Goal: Task Accomplishment & Management: Manage account settings

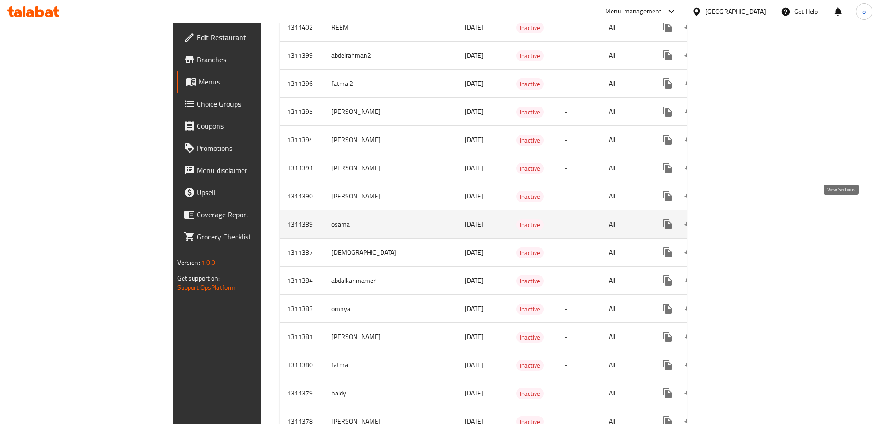
click at [740, 219] on icon "enhanced table" at bounding box center [734, 224] width 11 height 11
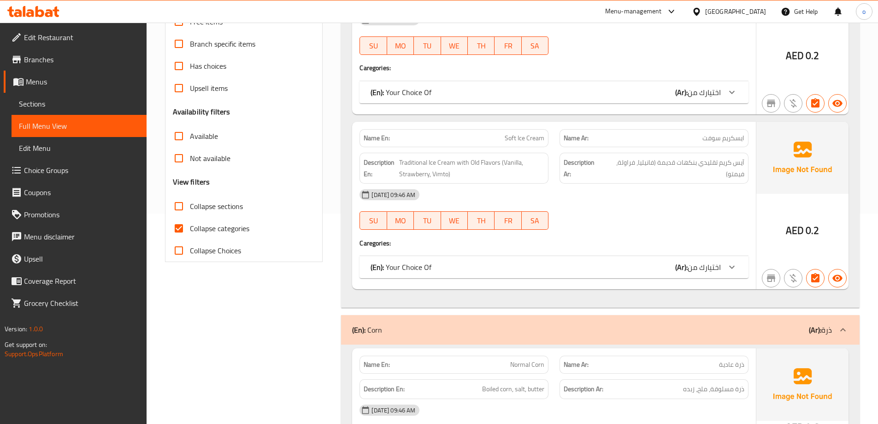
scroll to position [323, 0]
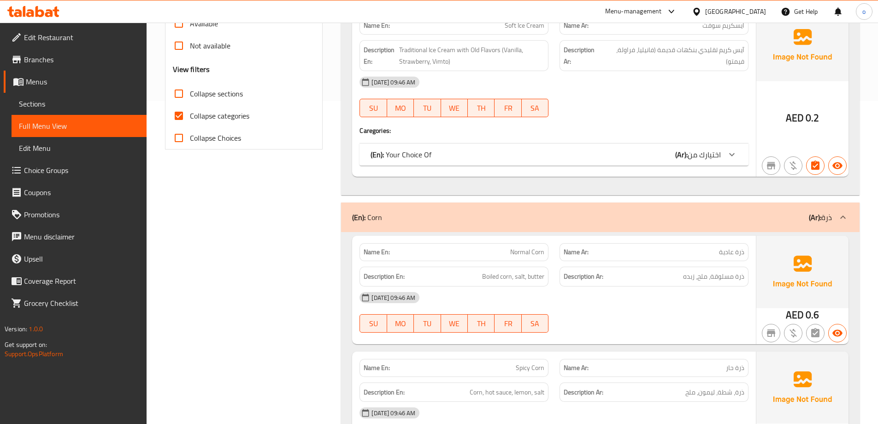
click at [230, 113] on span "Collapse categories" at bounding box center [219, 115] width 59 height 11
click at [190, 113] on input "Collapse categories" at bounding box center [179, 116] width 22 height 22
checkbox input "false"
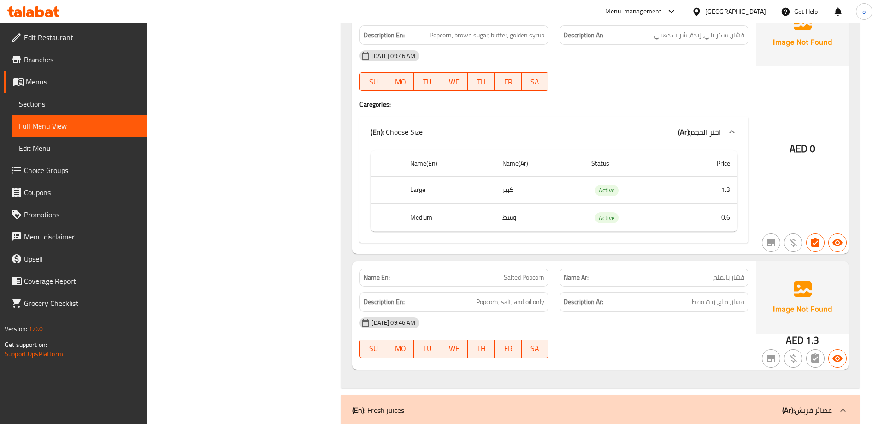
scroll to position [1706, 0]
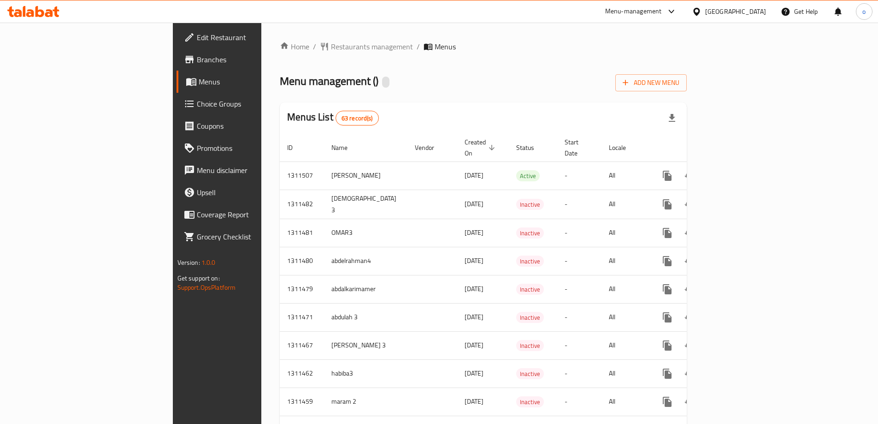
click at [680, 85] on span "Add New Menu" at bounding box center [651, 83] width 57 height 12
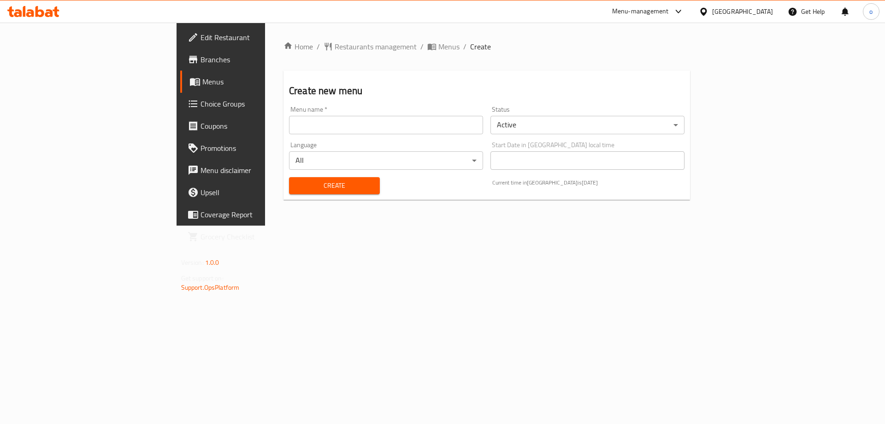
click at [332, 132] on input "text" at bounding box center [386, 125] width 194 height 18
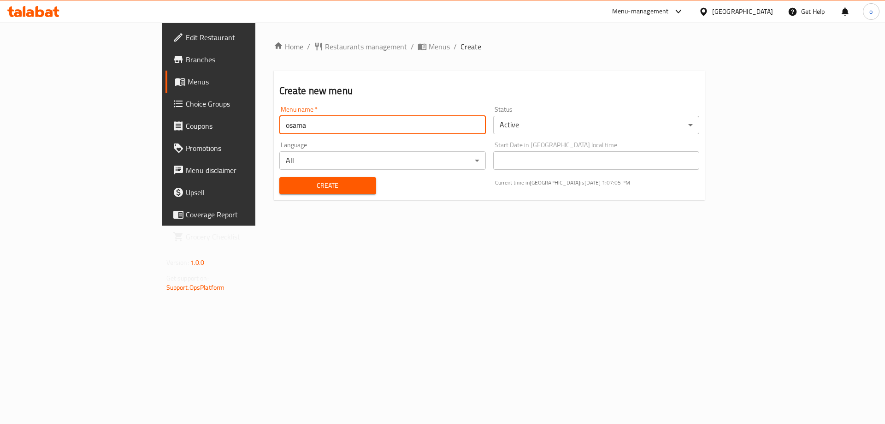
type input "osama"
click at [279, 177] on button "Create" at bounding box center [327, 185] width 97 height 17
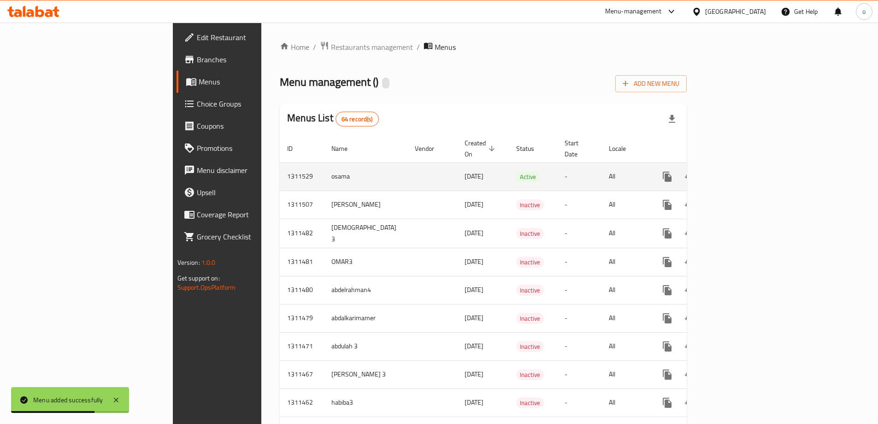
click at [324, 166] on td "osama" at bounding box center [365, 176] width 83 height 28
click at [740, 171] on icon "enhanced table" at bounding box center [734, 176] width 11 height 11
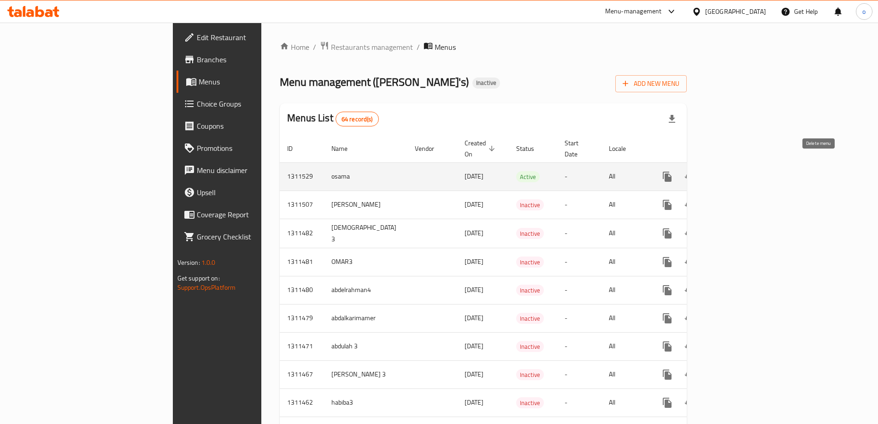
click at [718, 171] on icon "enhanced table" at bounding box center [711, 176] width 11 height 11
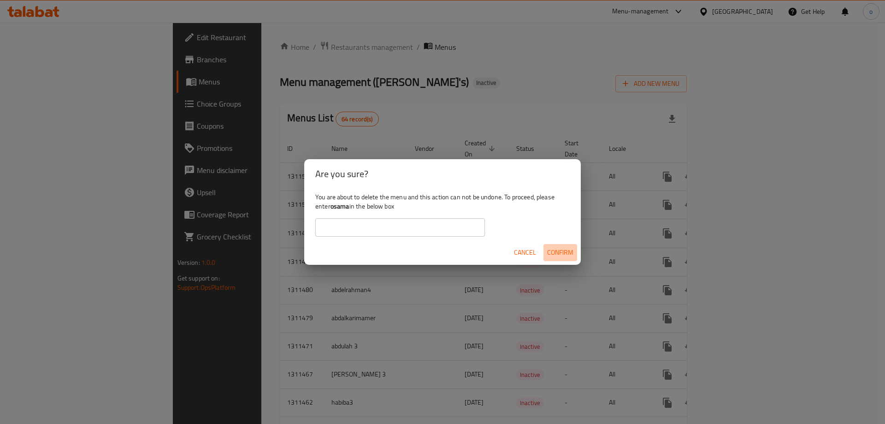
click at [559, 253] on span "Confirm" at bounding box center [560, 253] width 26 height 12
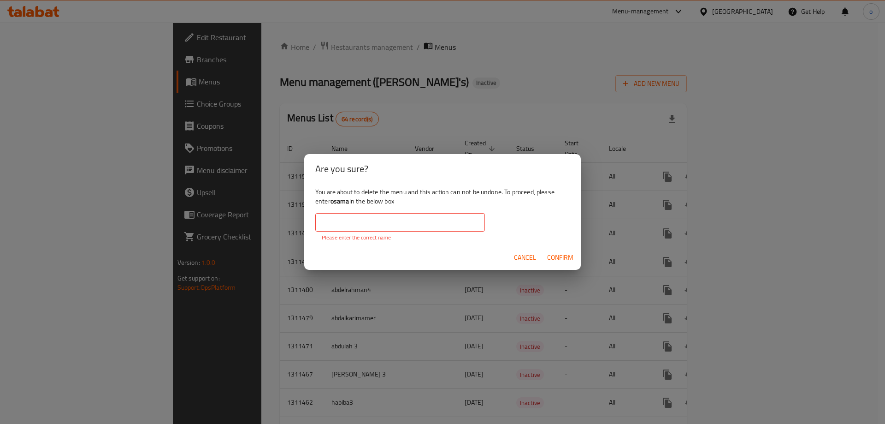
click at [394, 221] on input "text" at bounding box center [400, 222] width 170 height 18
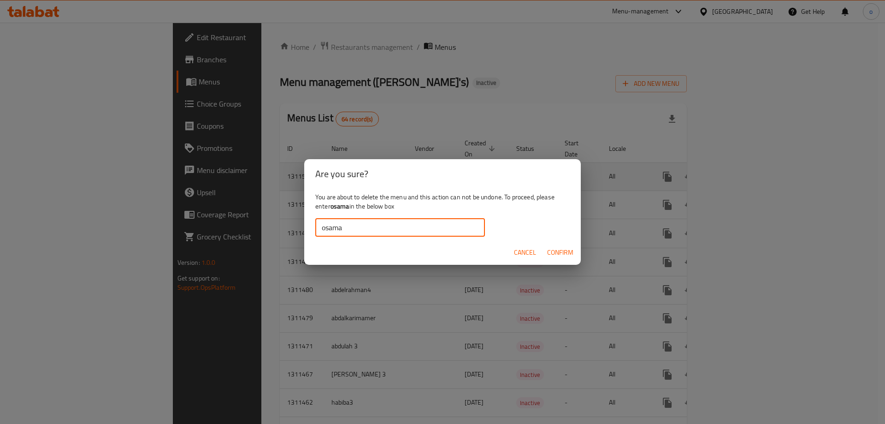
type input "osama"
click at [573, 253] on button "Confirm" at bounding box center [561, 252] width 34 height 17
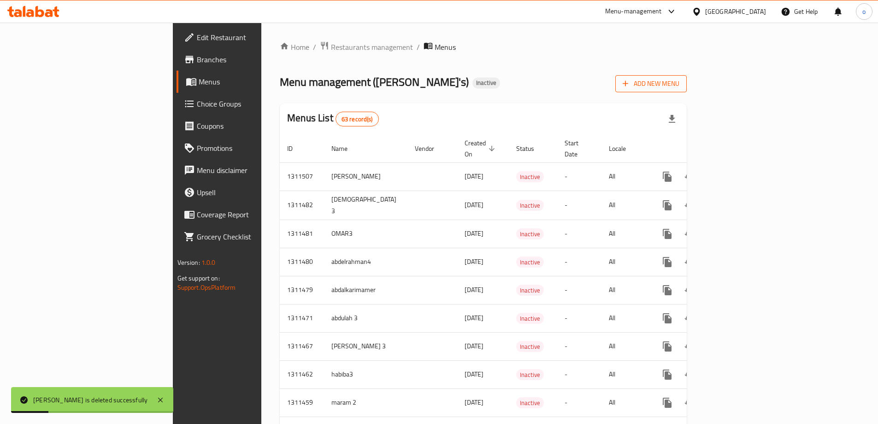
click at [680, 78] on span "Add New Menu" at bounding box center [651, 84] width 57 height 12
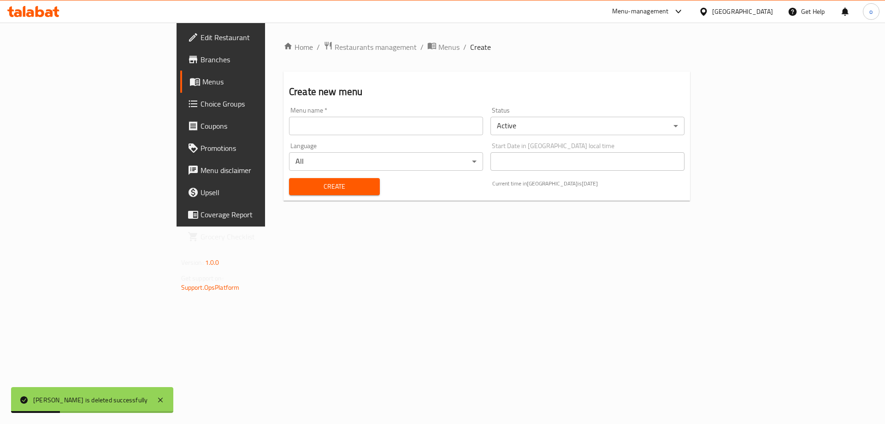
click at [372, 118] on input "text" at bounding box center [386, 126] width 194 height 18
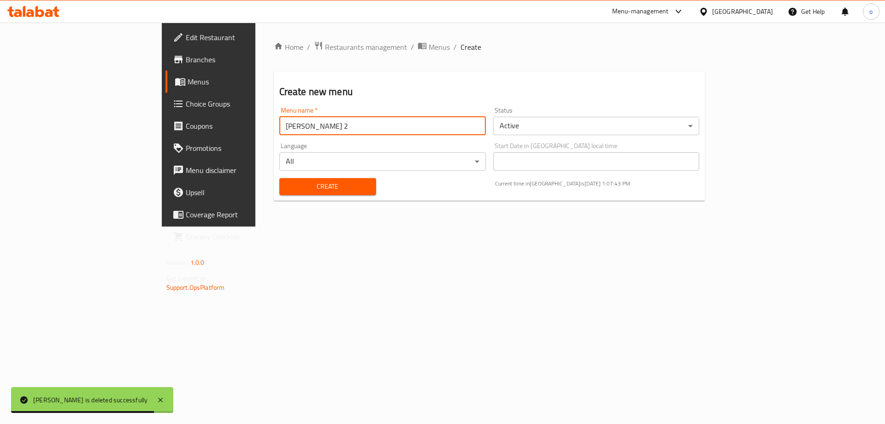
drag, startPoint x: 180, startPoint y: 128, endPoint x: 172, endPoint y: 134, distance: 10.6
click at [279, 134] on input "[PERSON_NAME] 2" at bounding box center [382, 126] width 207 height 18
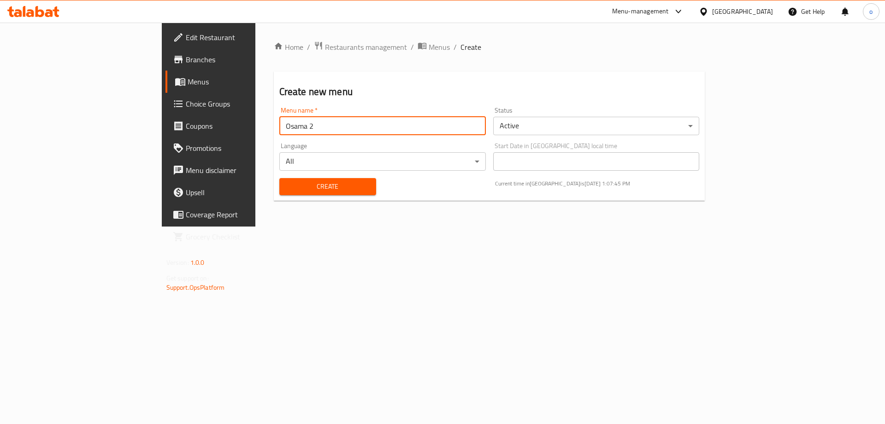
type input "Osama 2"
click at [301, 187] on span "Create" at bounding box center [328, 187] width 82 height 12
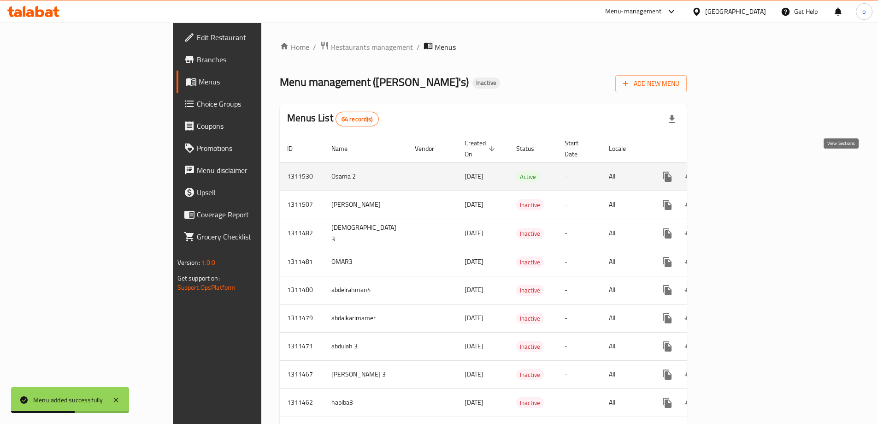
click at [740, 171] on icon "enhanced table" at bounding box center [734, 176] width 11 height 11
